Goal: Information Seeking & Learning: Learn about a topic

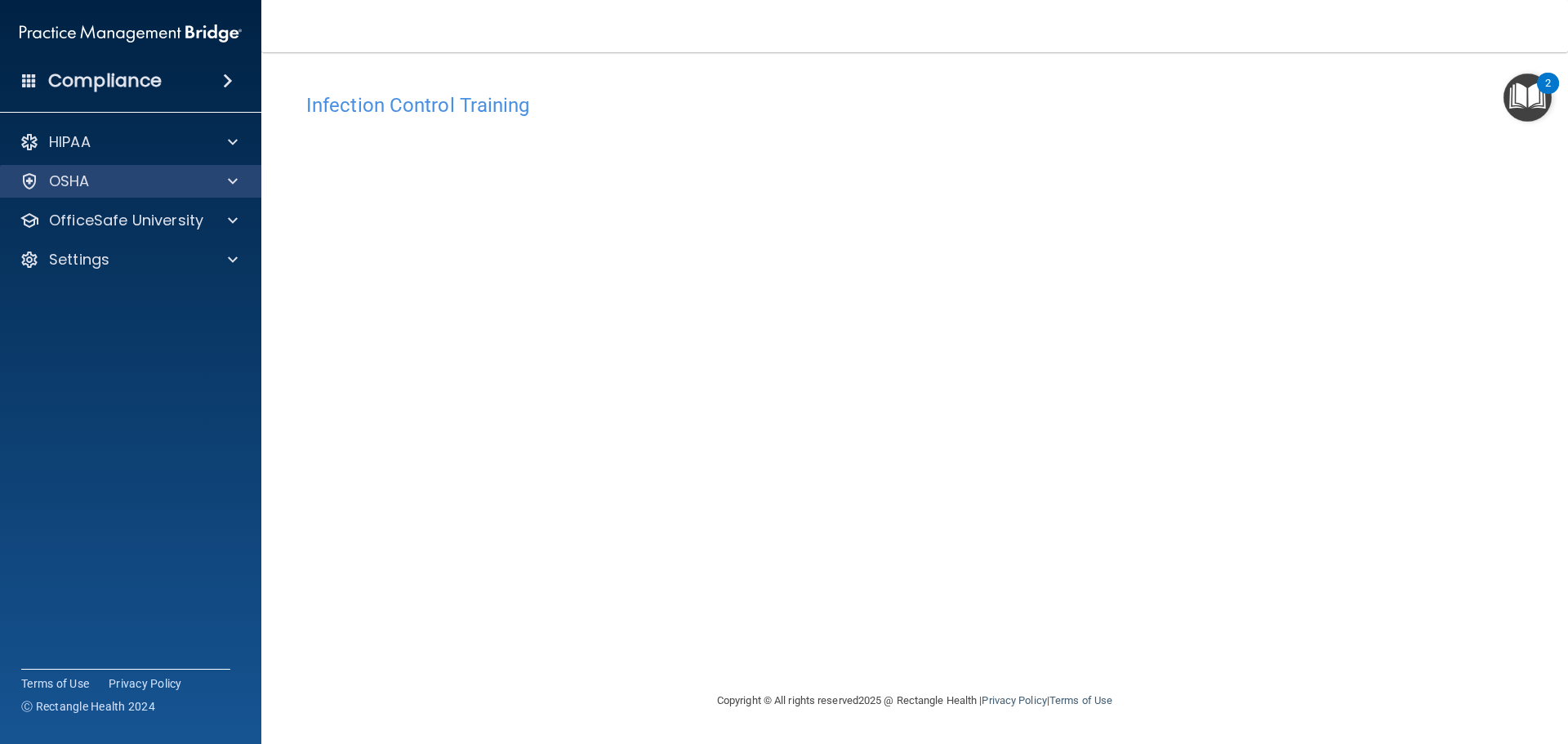
click at [134, 193] on div "OSHA" at bounding box center [130, 181] width 262 height 33
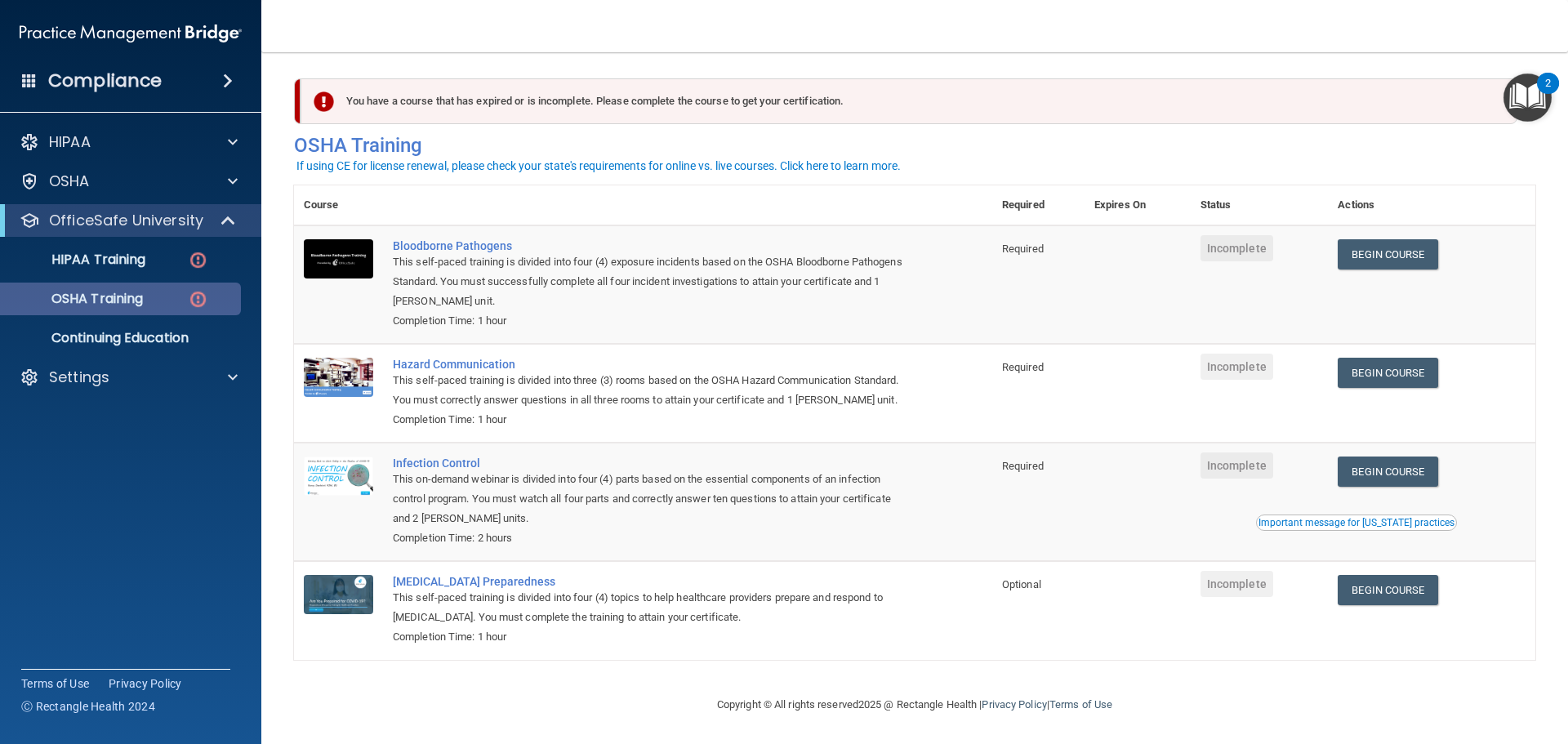
scroll to position [27, 0]
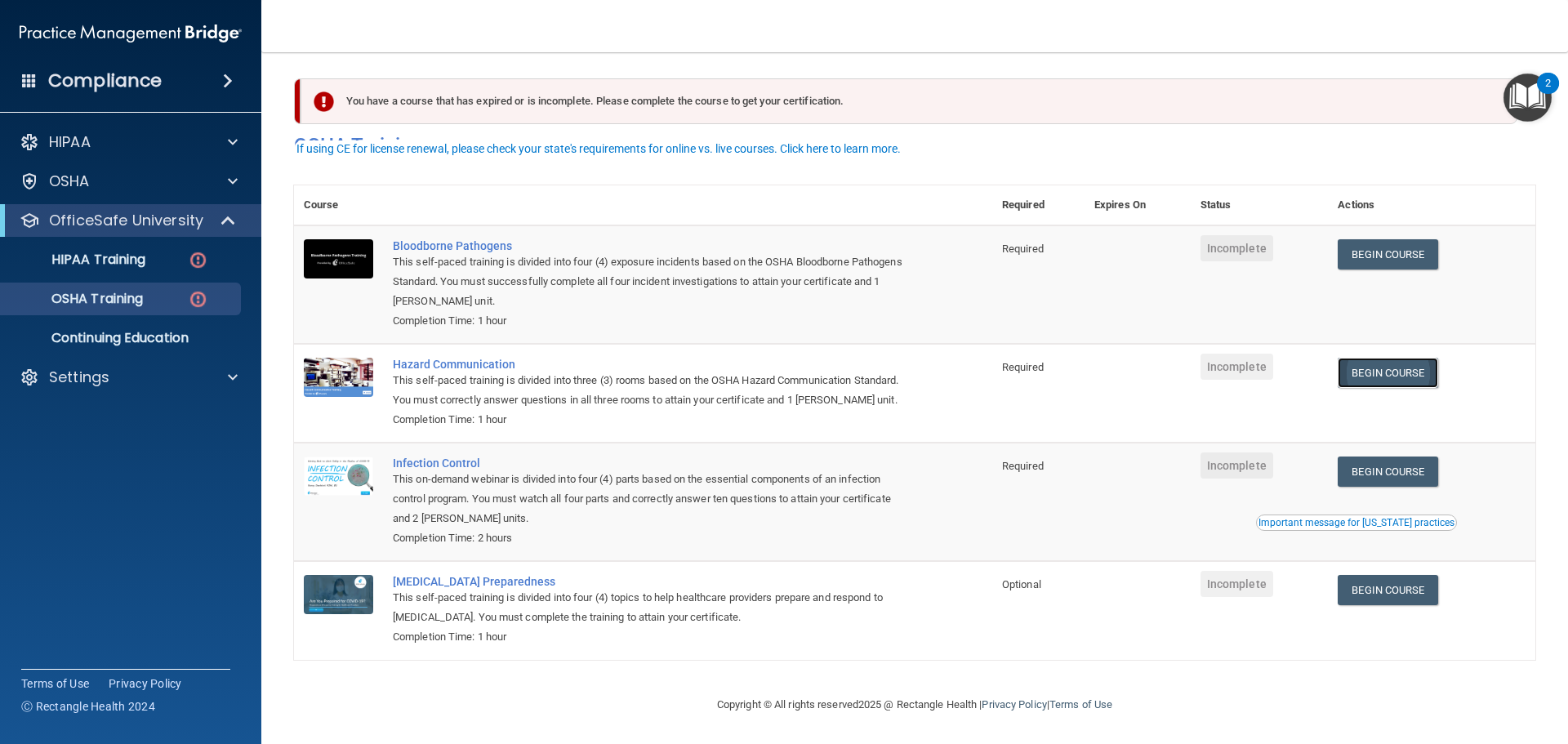
click at [1376, 357] on link "Begin Course" at bounding box center [1388, 372] width 99 height 30
